Goal: Check status: Check status

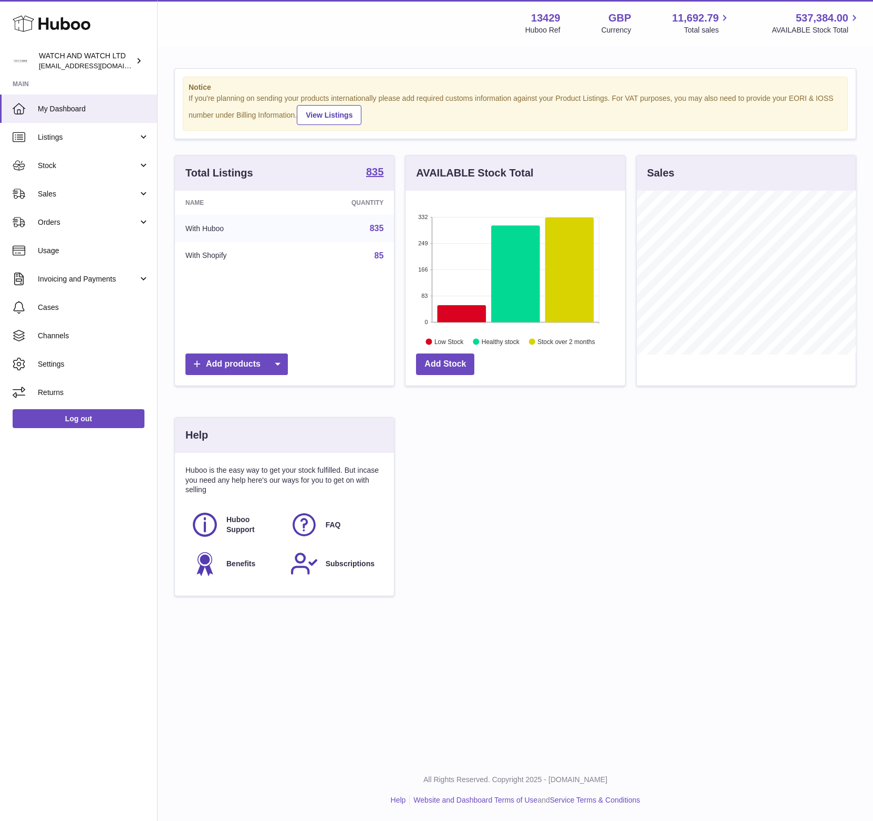
scroll to position [164, 219]
click at [93, 105] on span "My Dashboard" at bounding box center [93, 109] width 111 height 10
click at [572, 553] on div "Total Listings 835 Name Quantity With Huboo 835 With Shopify 85 Add products AV…" at bounding box center [515, 381] width 693 height 452
click at [65, 167] on span "Stock" at bounding box center [88, 166] width 100 height 10
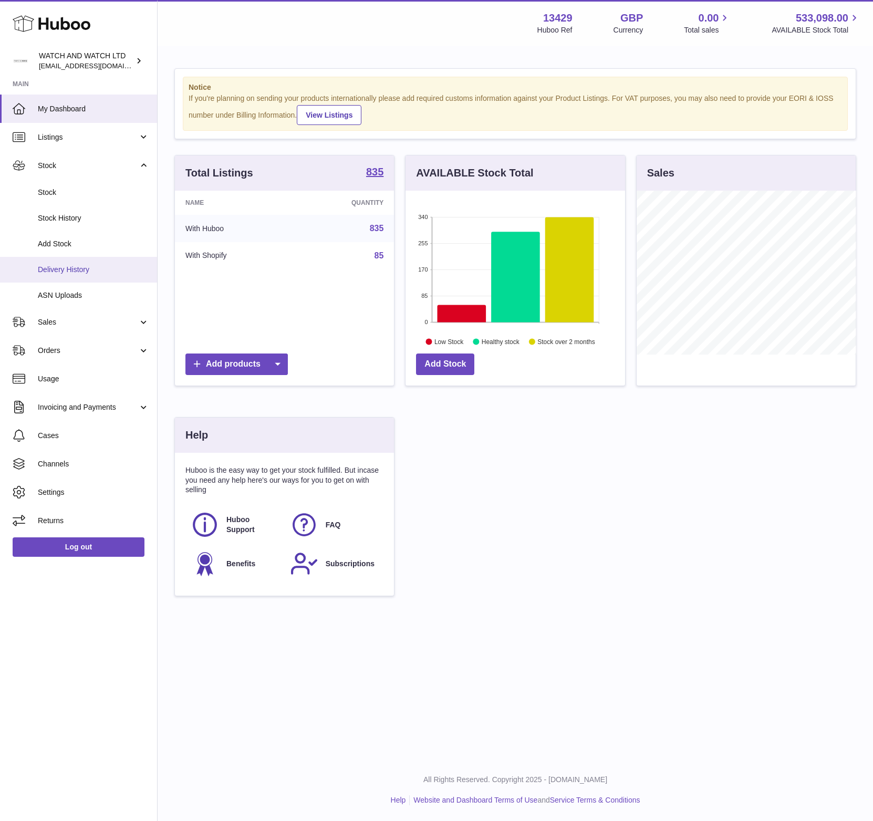
click at [84, 276] on link "Delivery History" at bounding box center [78, 270] width 157 height 26
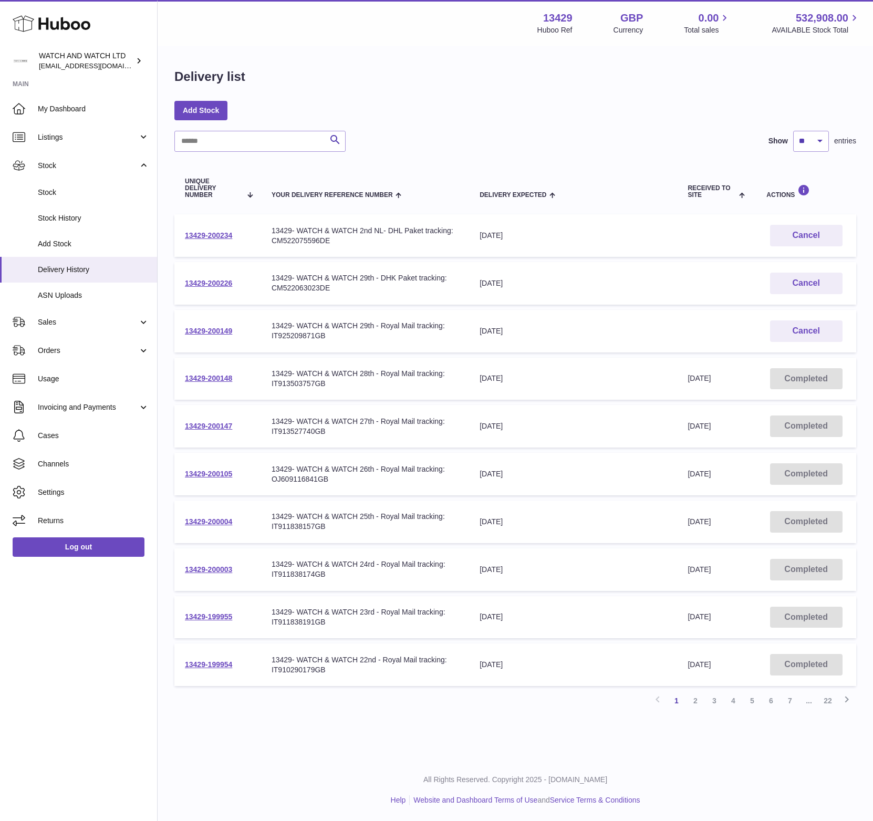
click at [513, 84] on div "Delivery list" at bounding box center [515, 79] width 682 height 22
click at [466, 82] on div "Delivery list" at bounding box center [515, 79] width 682 height 22
click at [110, 98] on link "My Dashboard" at bounding box center [78, 109] width 157 height 28
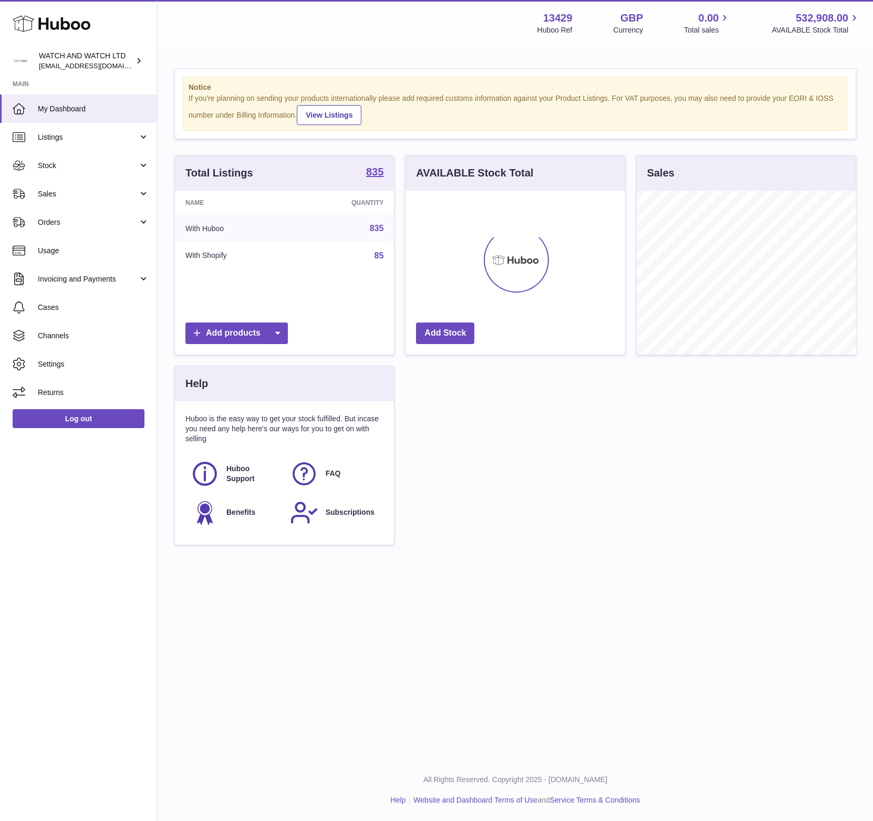
scroll to position [525351, 525295]
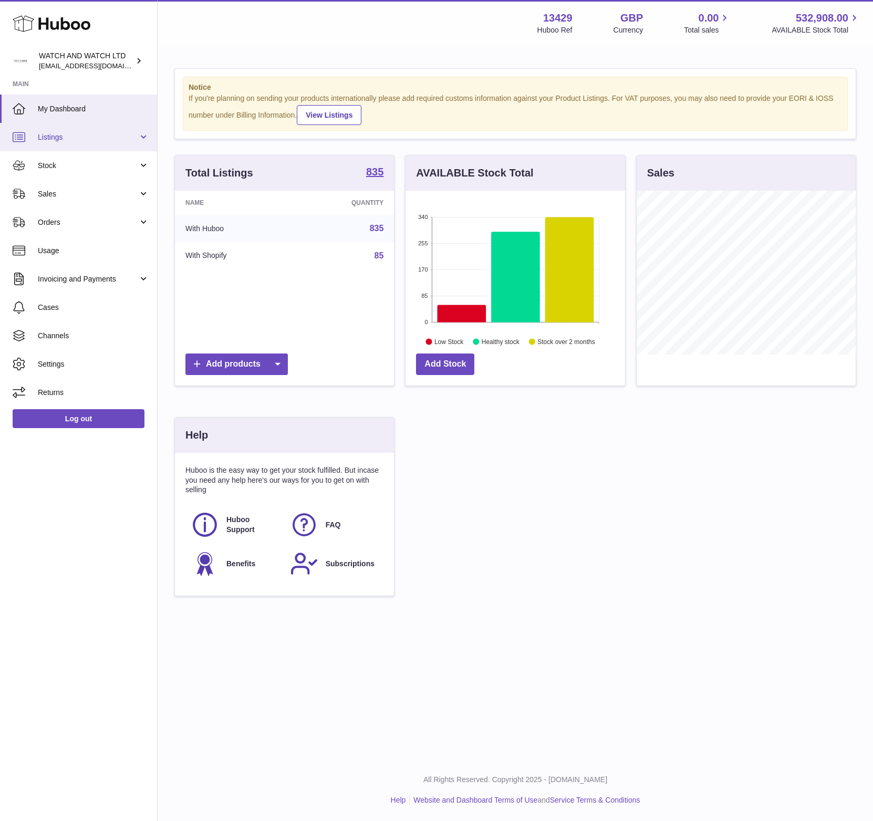
click at [79, 135] on span "Listings" at bounding box center [88, 137] width 100 height 10
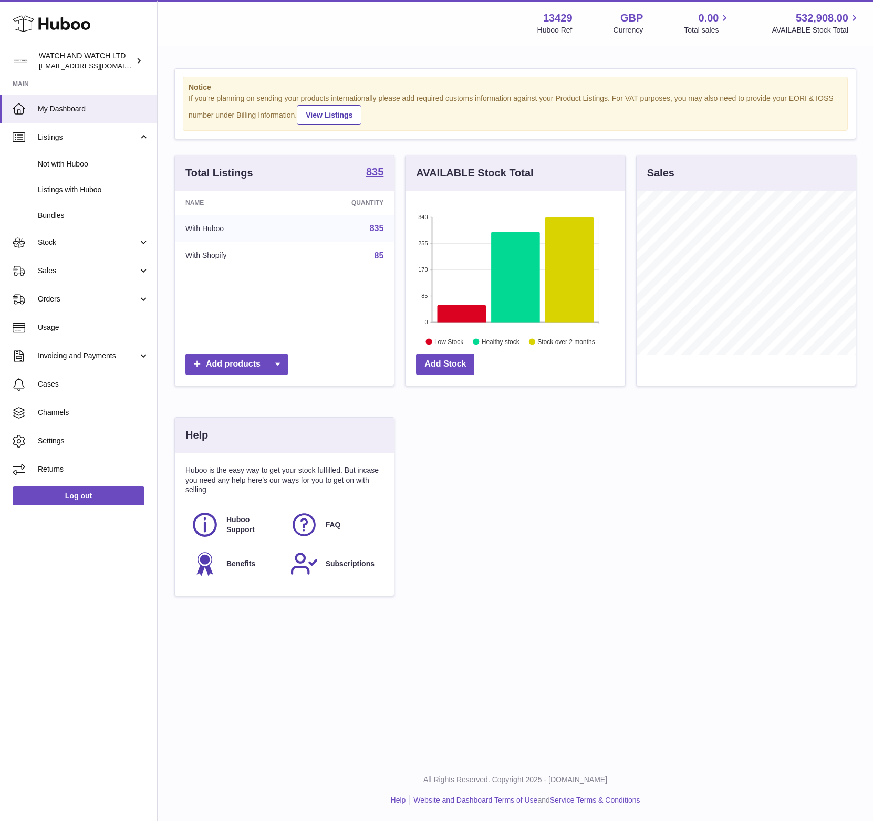
click at [64, 92] on strong "Main" at bounding box center [78, 87] width 157 height 15
click at [64, 108] on span "My Dashboard" at bounding box center [93, 109] width 111 height 10
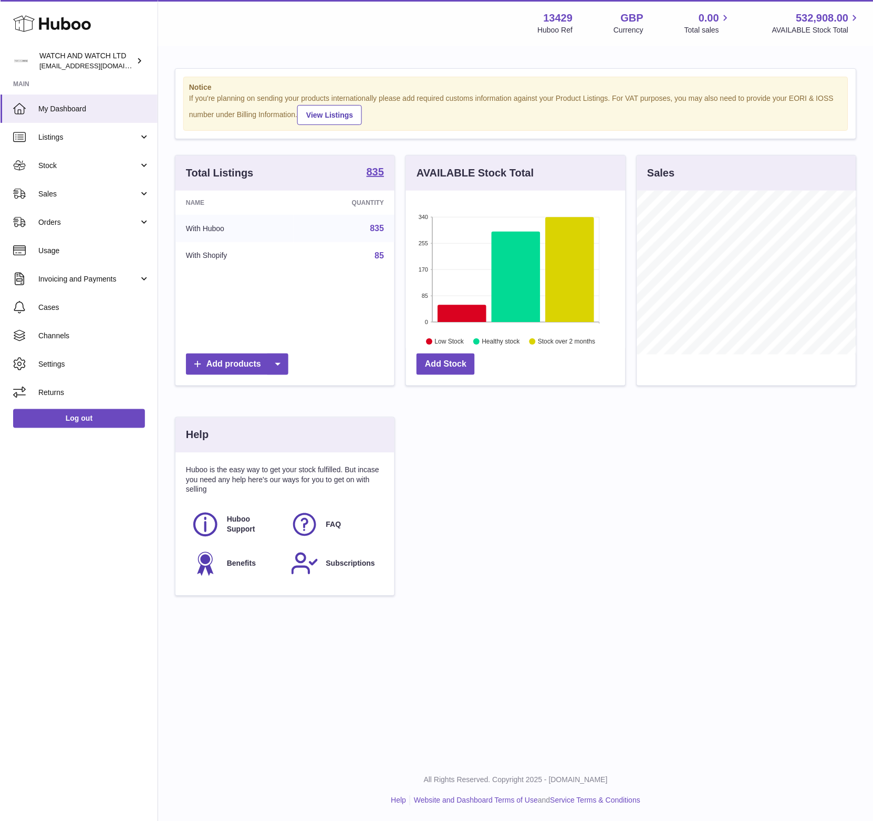
scroll to position [164, 219]
click at [81, 168] on span "Stock" at bounding box center [88, 166] width 100 height 10
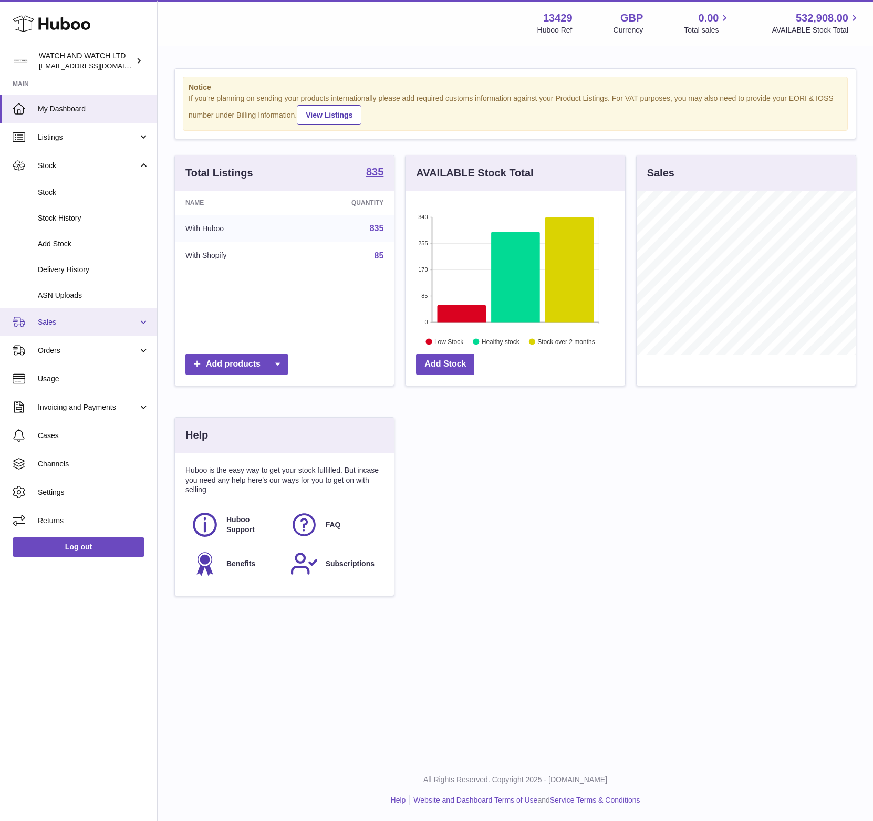
click at [70, 324] on span "Sales" at bounding box center [88, 322] width 100 height 10
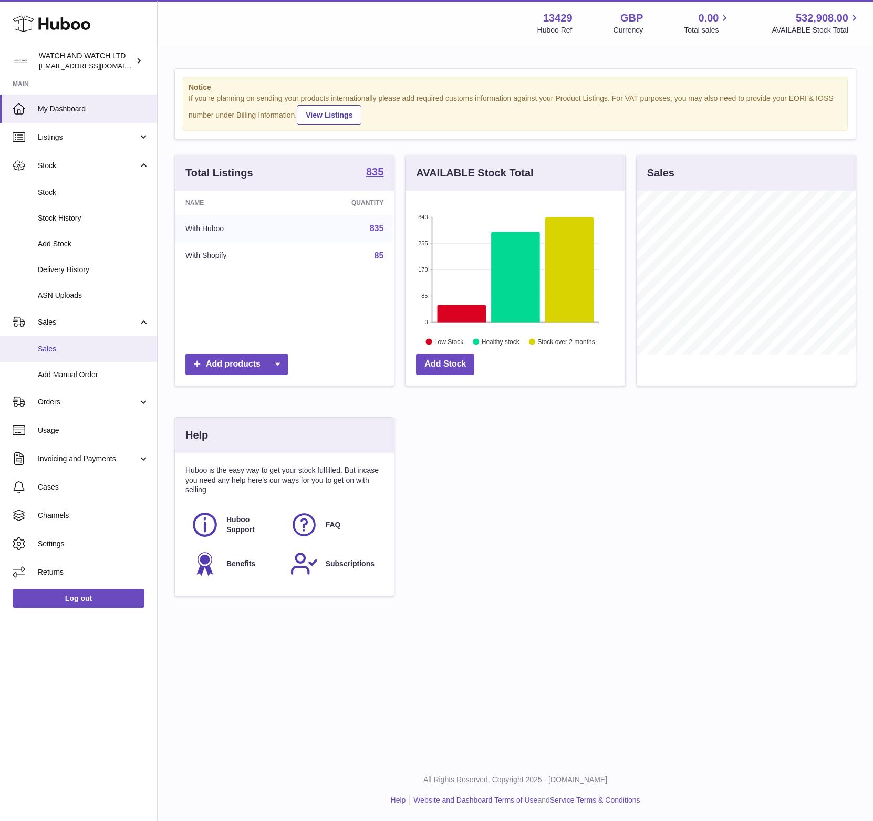
click at [68, 345] on span "Sales" at bounding box center [93, 349] width 111 height 10
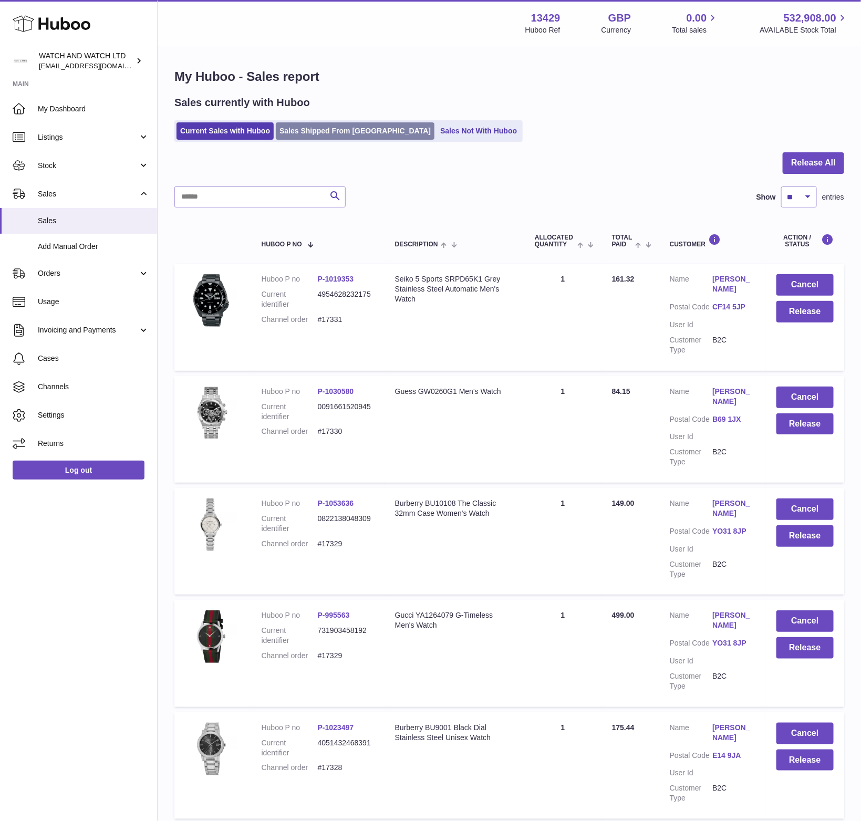
click at [293, 130] on link "Sales Shipped From [GEOGRAPHIC_DATA]" at bounding box center [355, 130] width 159 height 17
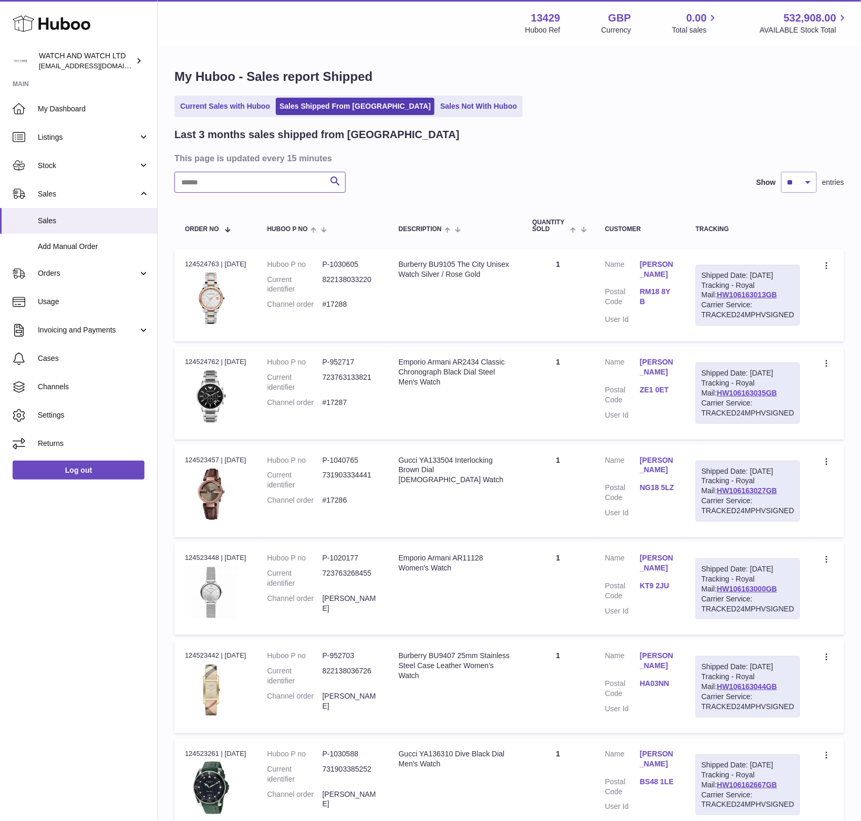
click at [271, 184] on input "text" at bounding box center [259, 182] width 171 height 21
paste input "**********"
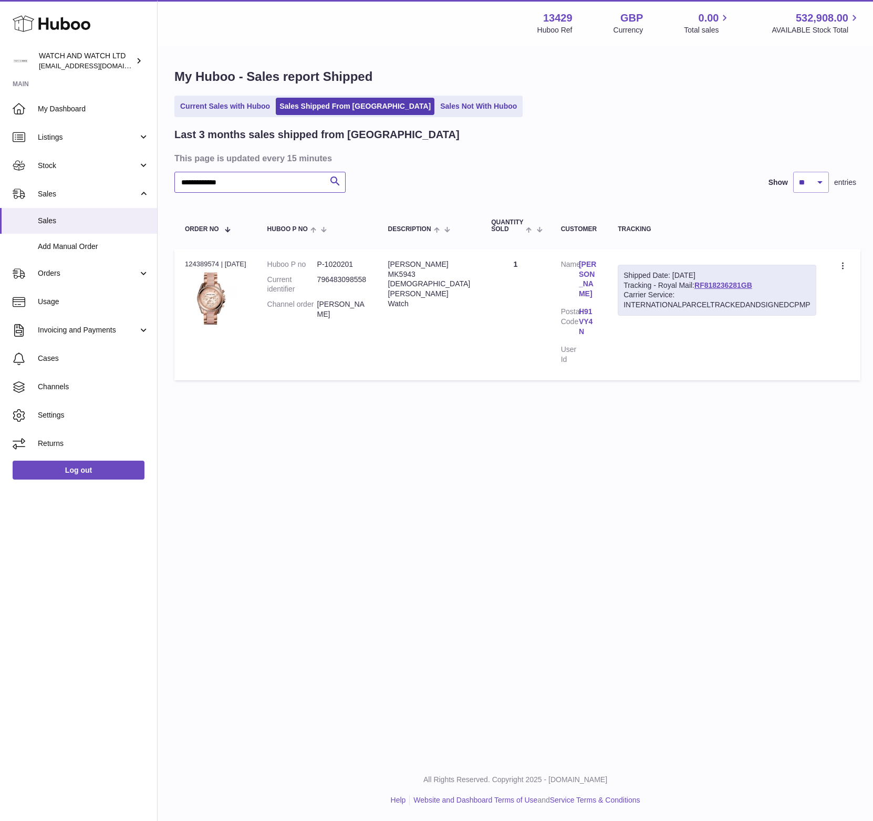
type input "**********"
drag, startPoint x: 753, startPoint y: 282, endPoint x: 611, endPoint y: 273, distance: 142.7
click at [611, 273] on td "Shipped Date: [DATE] Tracking - Royal Mail: RF818236281GB Carrier Service: INTE…" at bounding box center [717, 314] width 220 height 131
copy div "Shipped Date: [DATE] Tracking - Royal Mail: RF818236281GB"
